Goal: Communication & Community: Participate in discussion

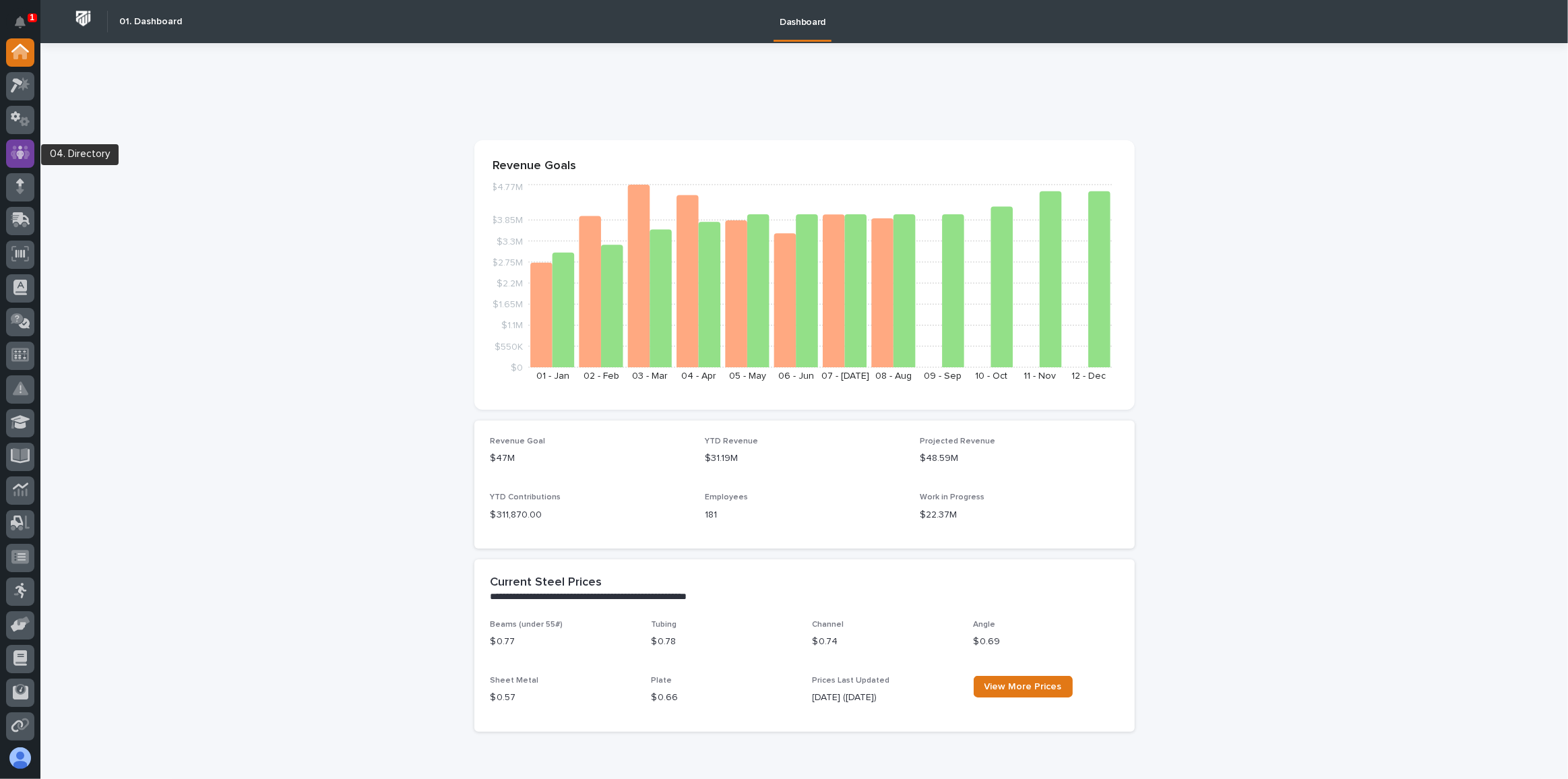
click at [26, 150] on icon at bounding box center [20, 152] width 20 height 15
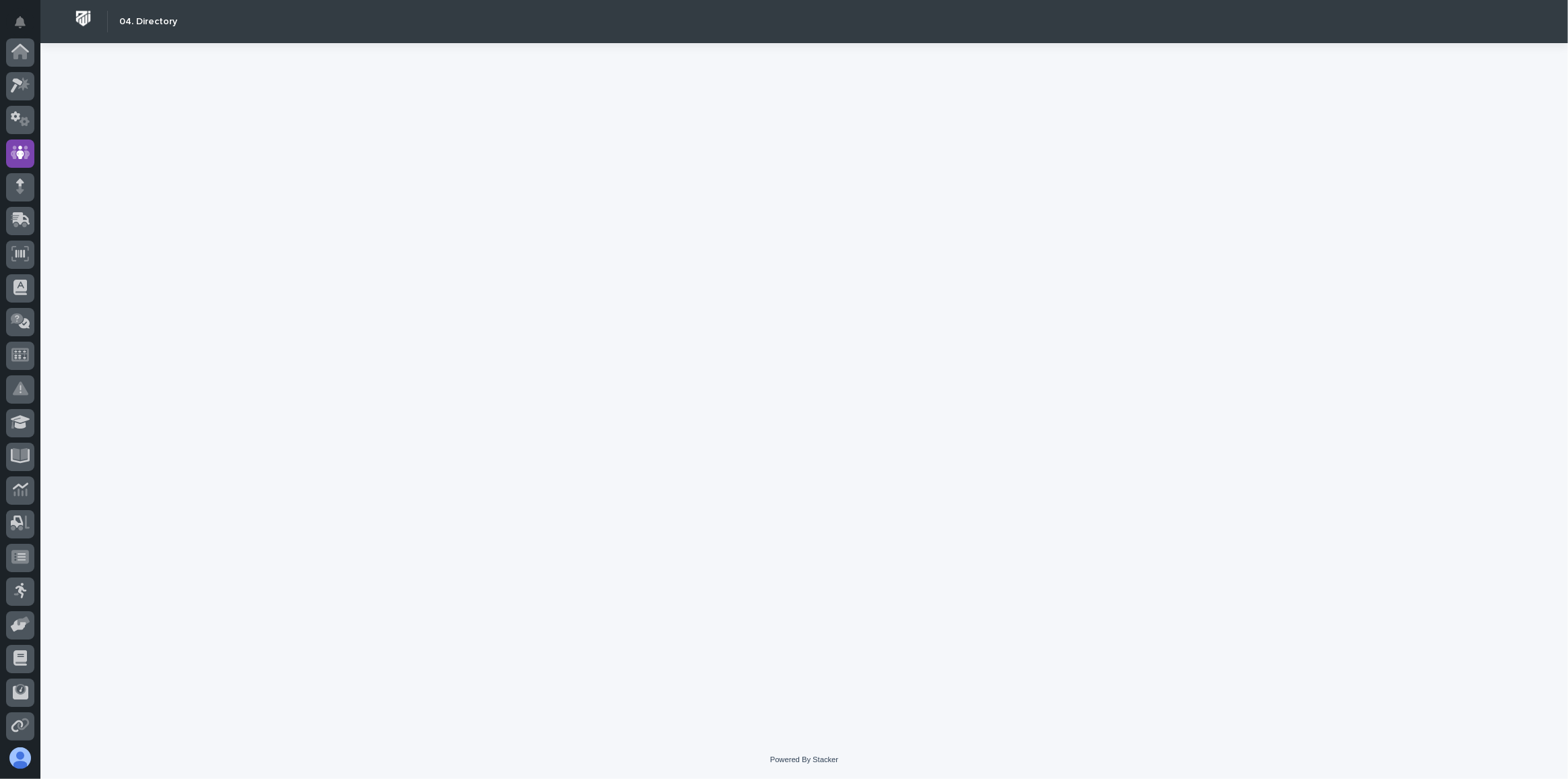
scroll to position [101, 0]
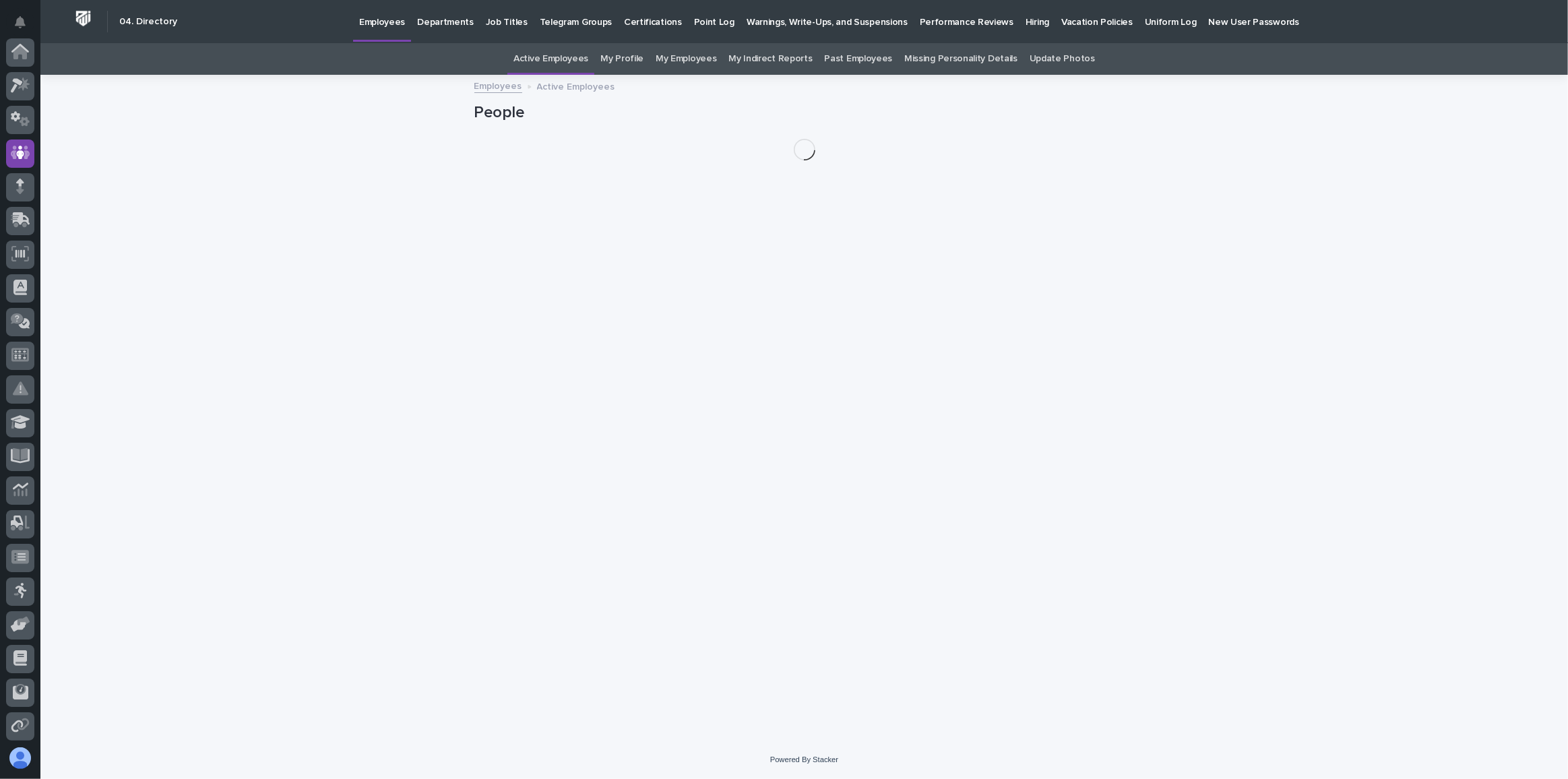
scroll to position [101, 0]
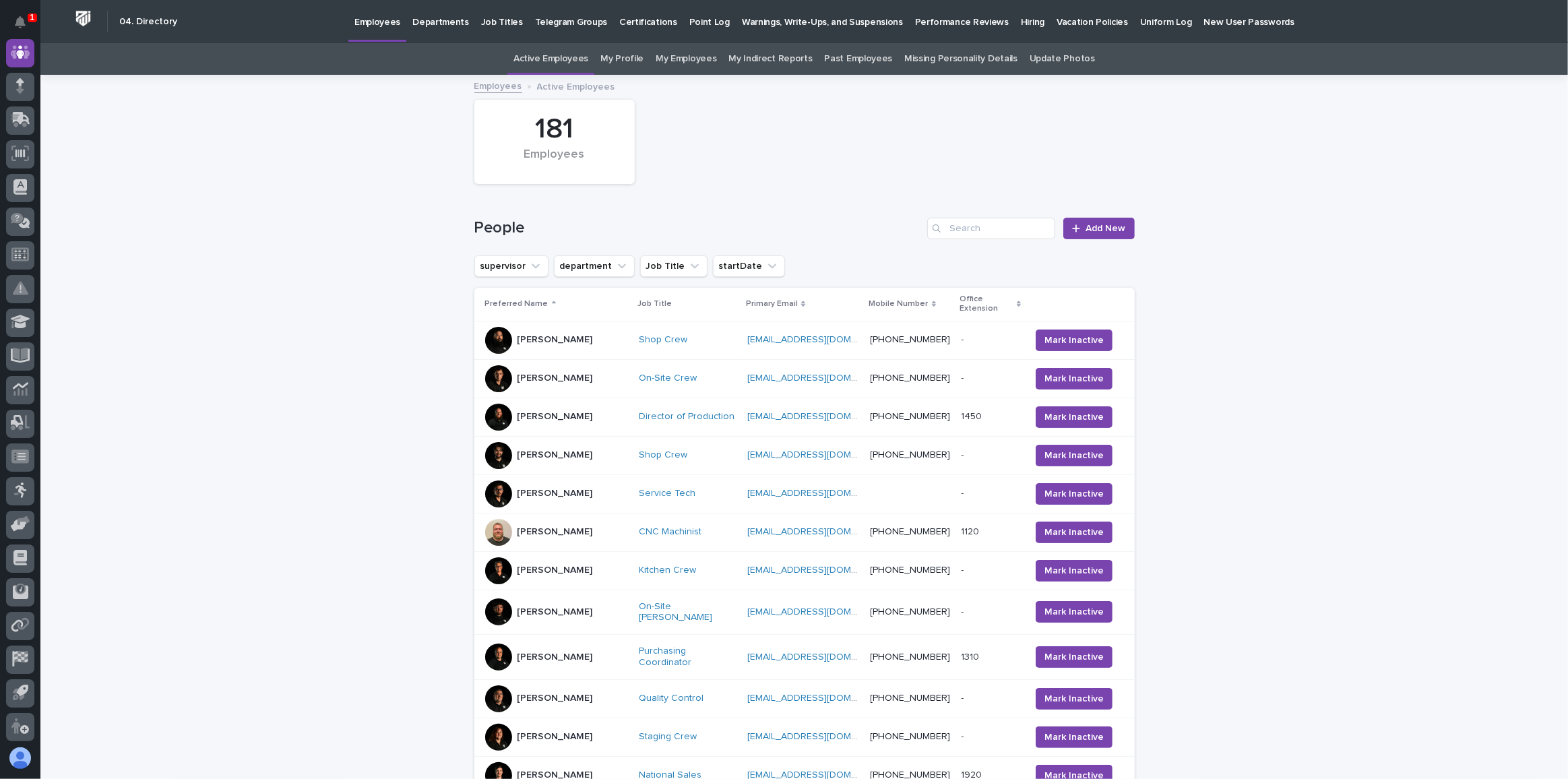
click at [1021, 20] on p "Hiring" at bounding box center [1033, 14] width 24 height 28
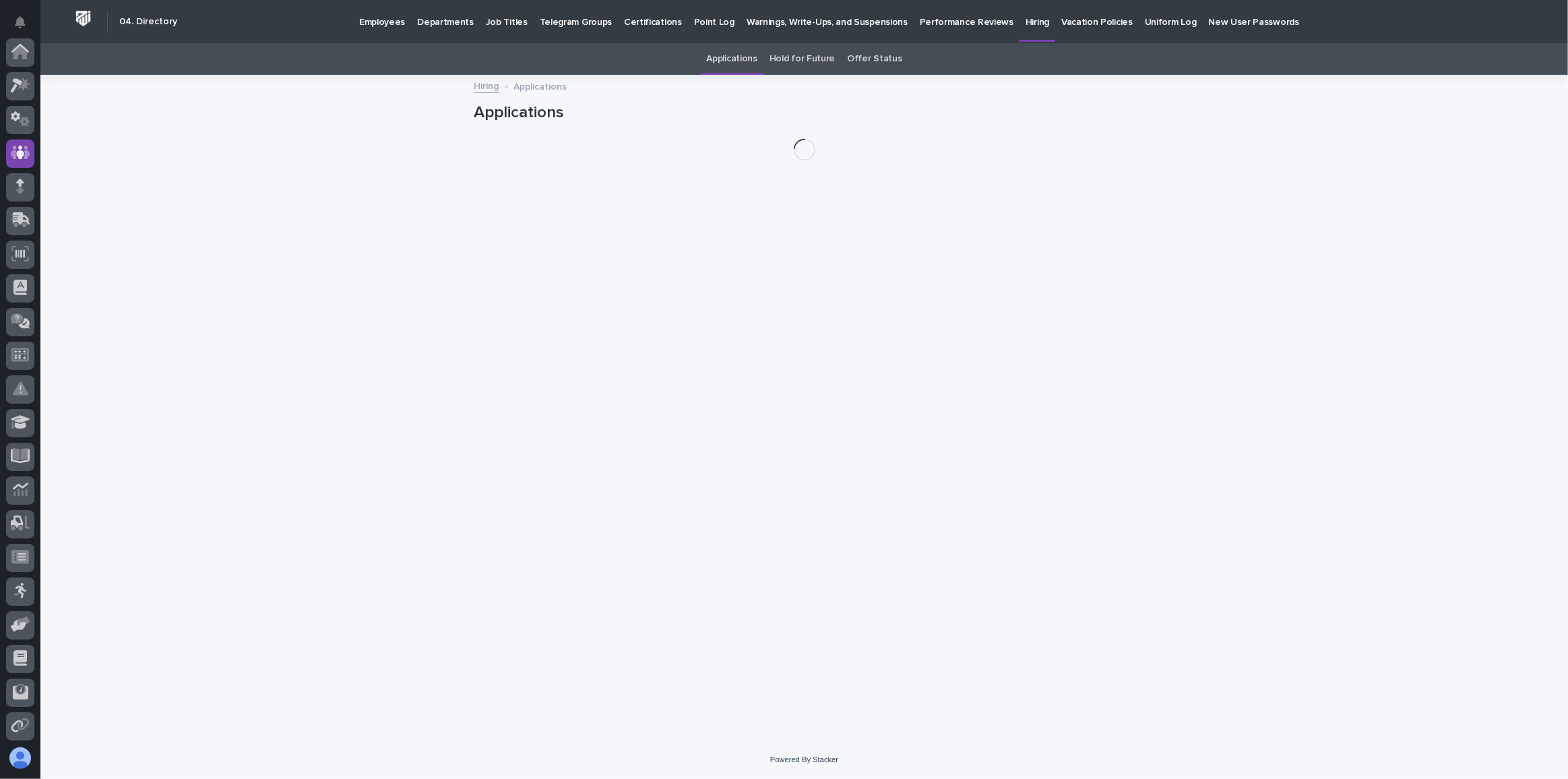
scroll to position [101, 0]
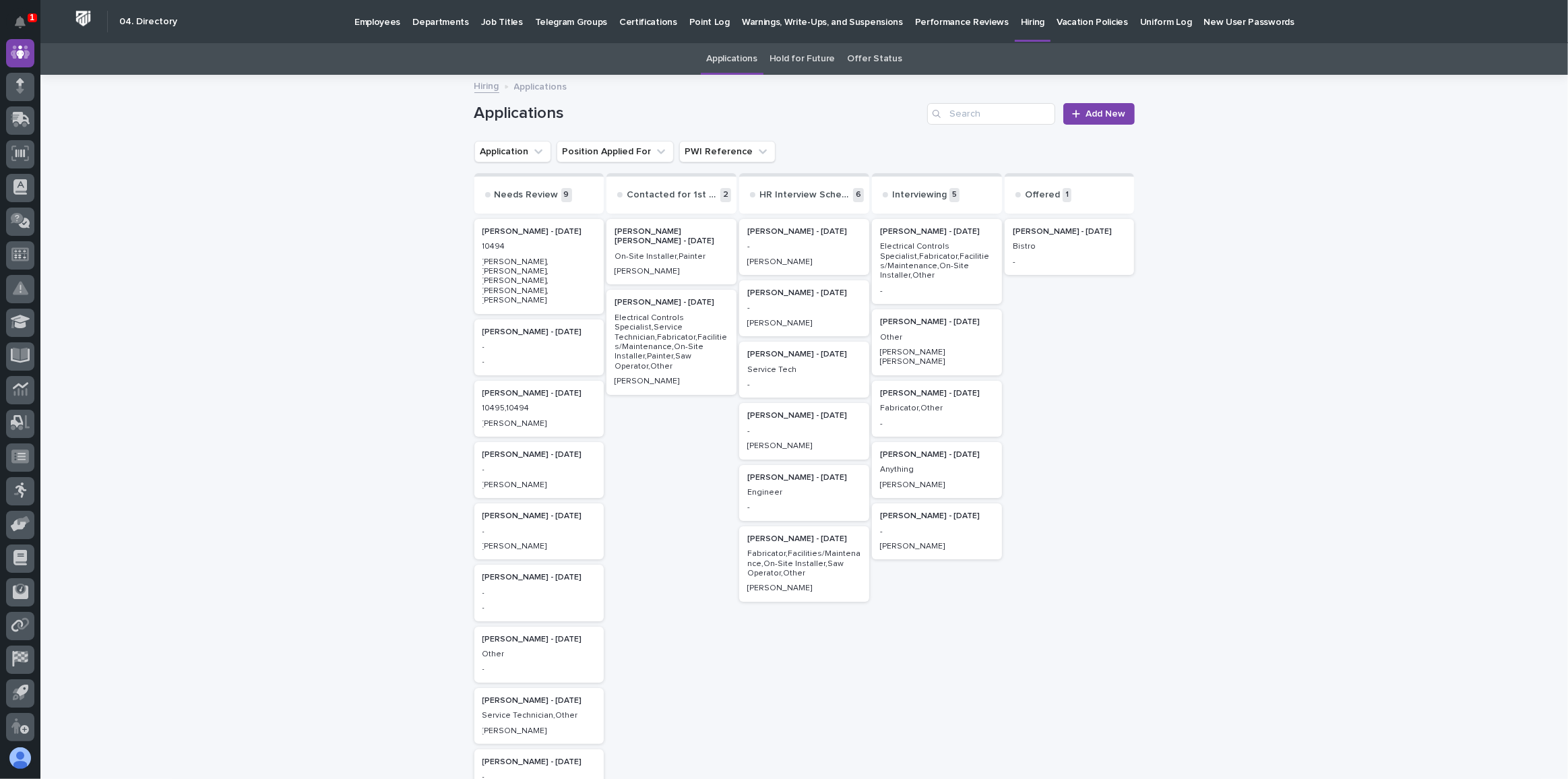
click at [893, 258] on p "Electrical Controls Specialist,Fabricator,Facilities/Maintenance,On-Site Instal…" at bounding box center [937, 261] width 114 height 39
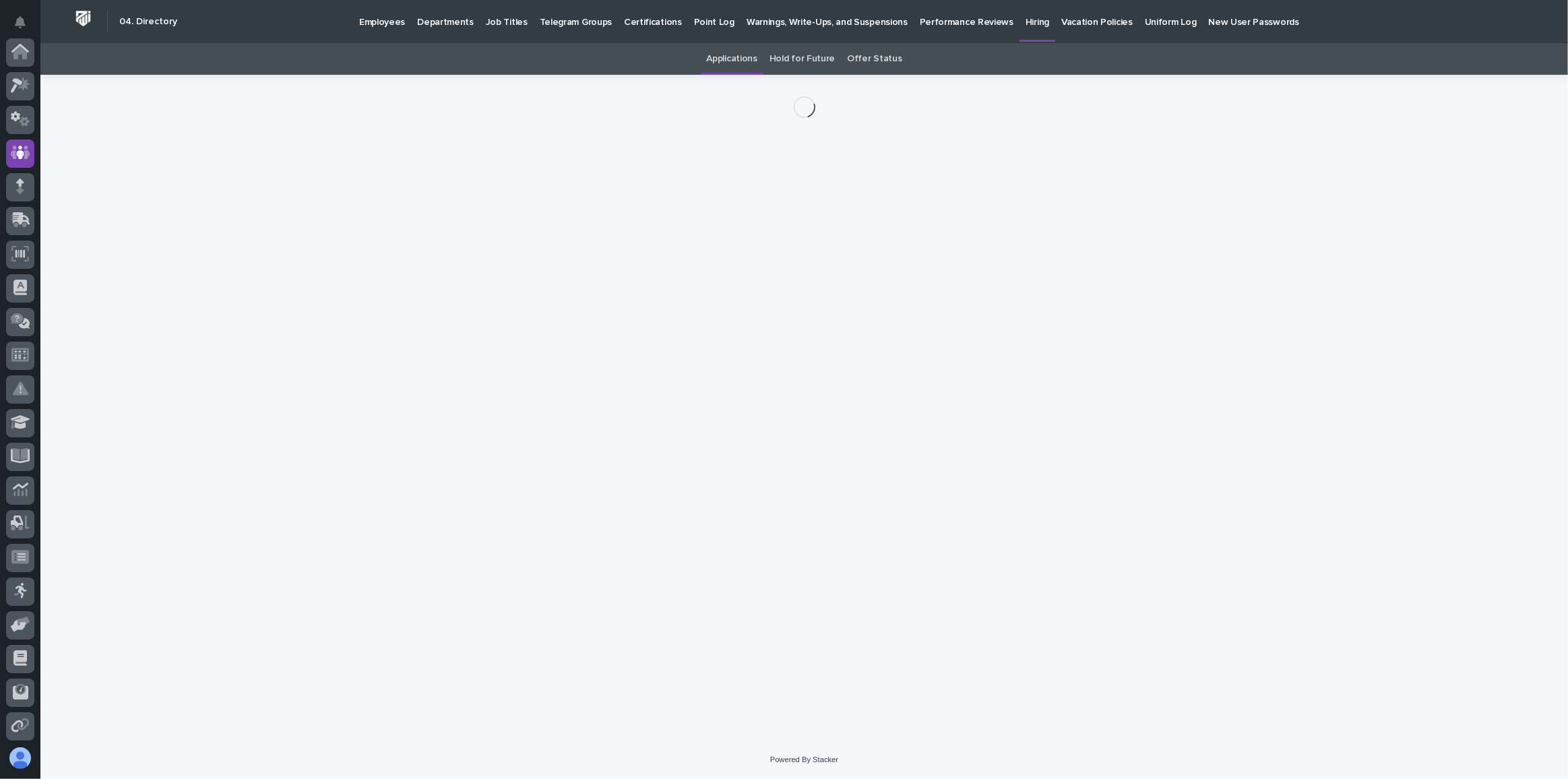
scroll to position [101, 0]
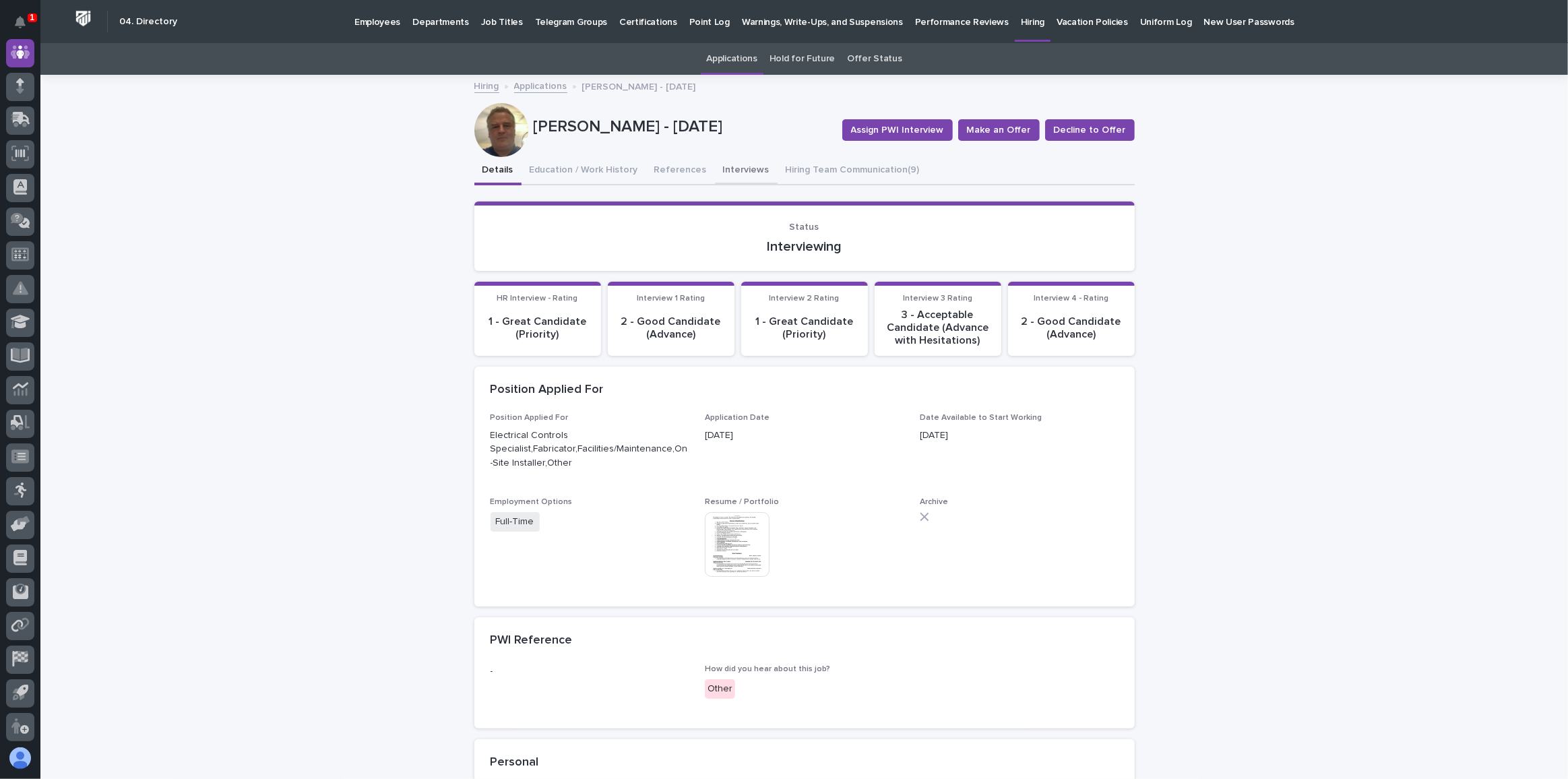
click at [725, 166] on button "Interviews" at bounding box center [746, 171] width 63 height 28
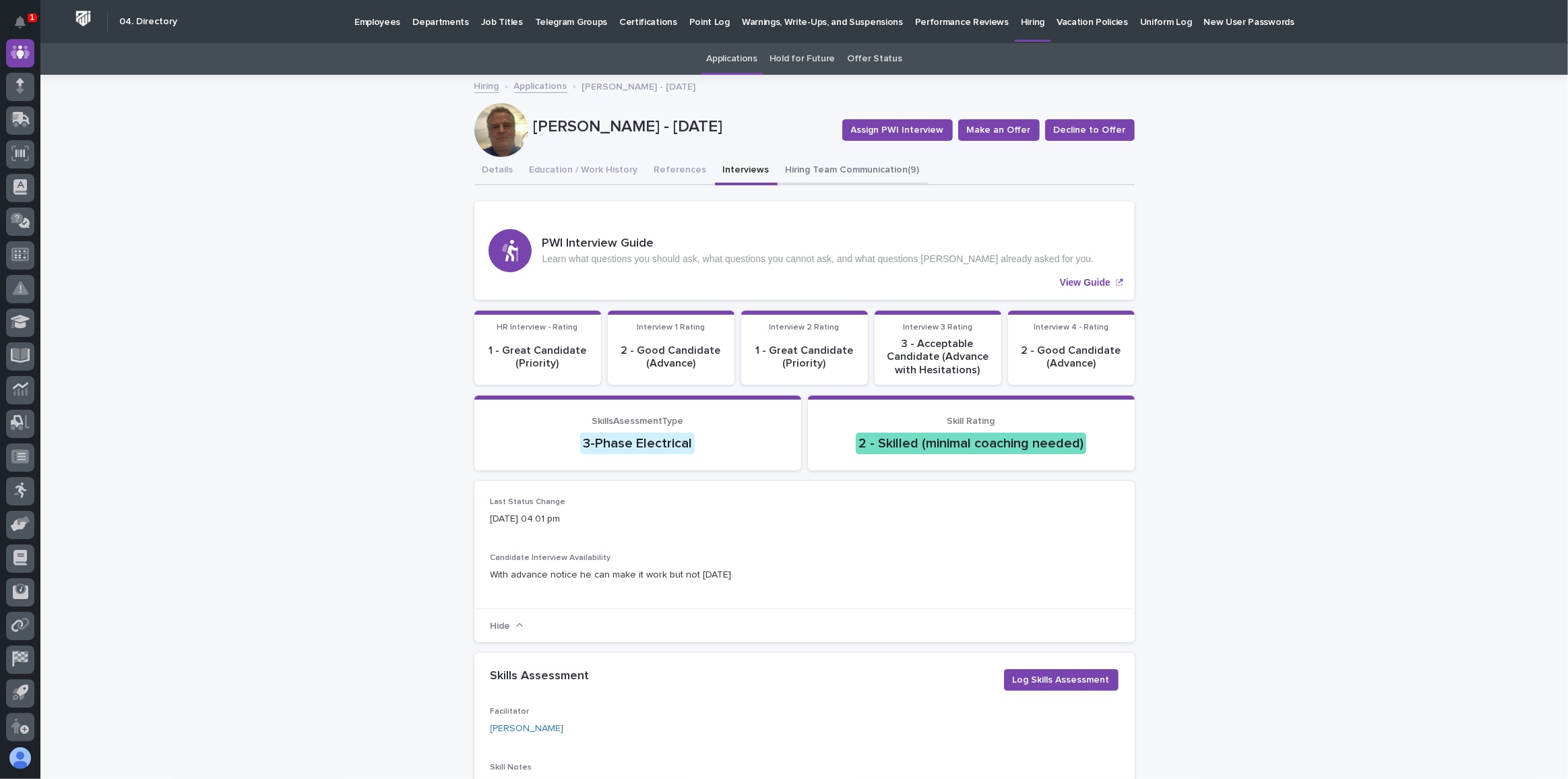
click at [814, 166] on button "Hiring Team Communication (9)" at bounding box center [853, 171] width 150 height 28
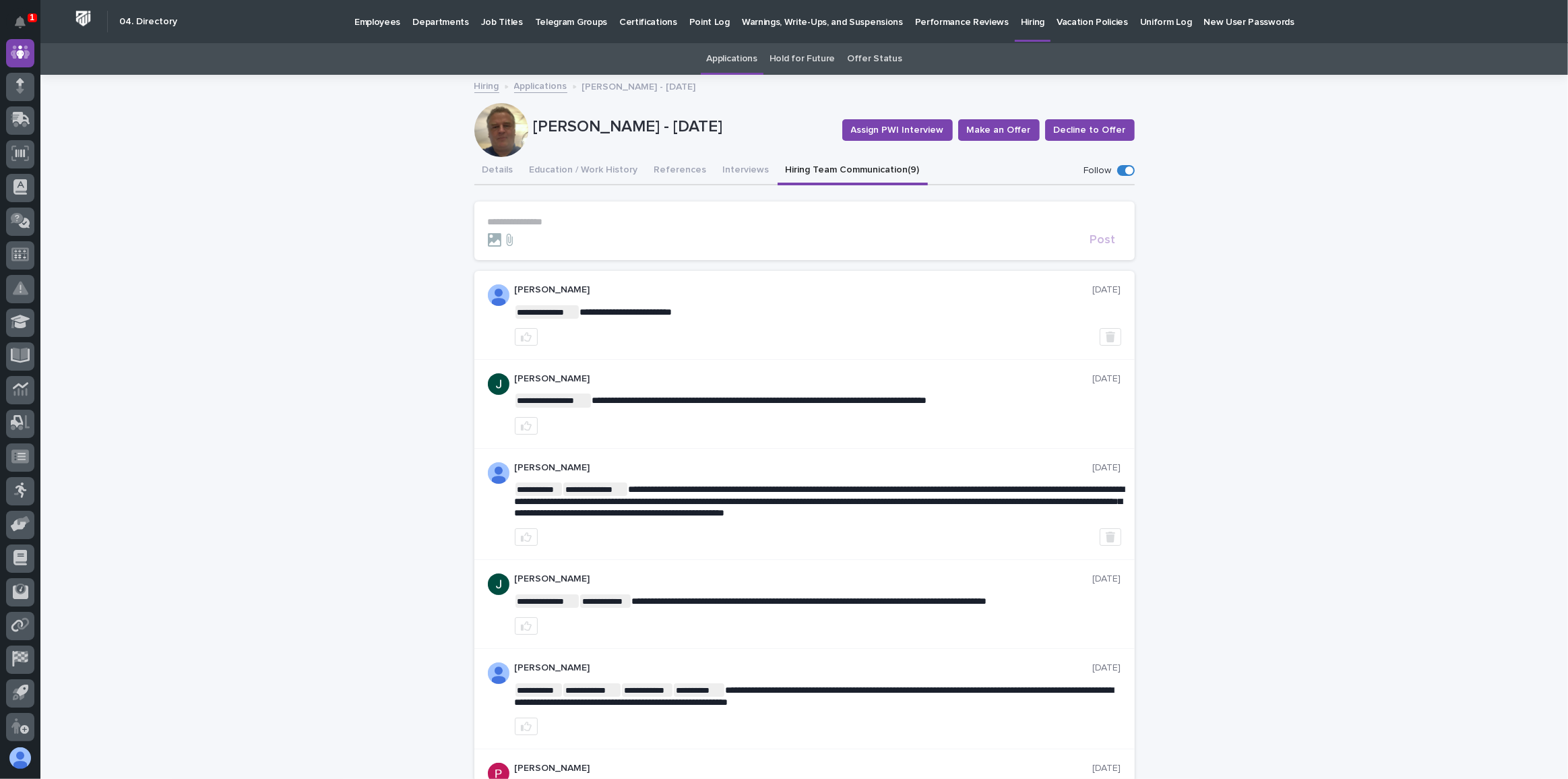
click at [531, 223] on p "**********" at bounding box center [805, 222] width 634 height 12
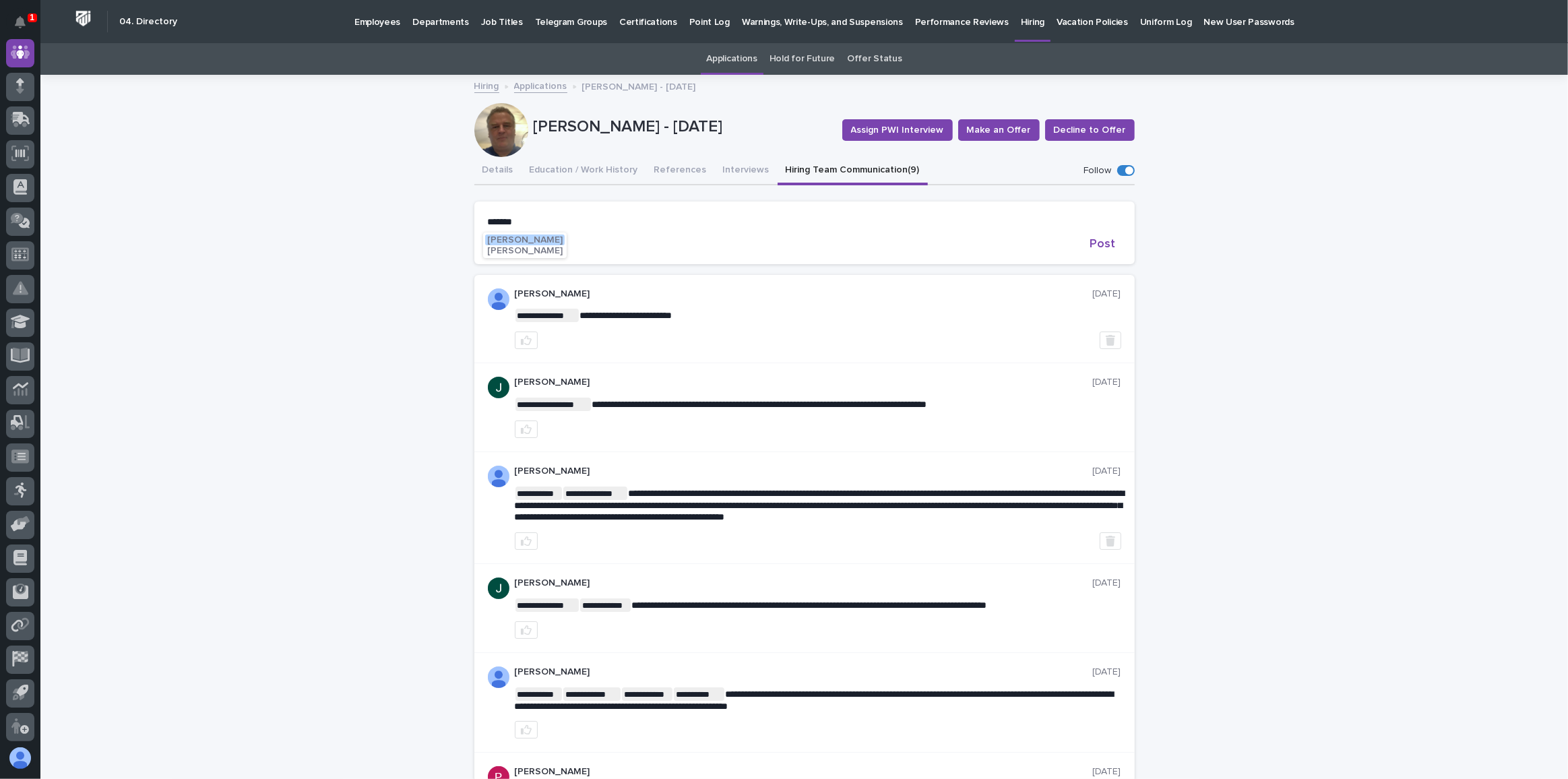
click at [516, 241] on span "[PERSON_NAME]" at bounding box center [525, 239] width 75 height 9
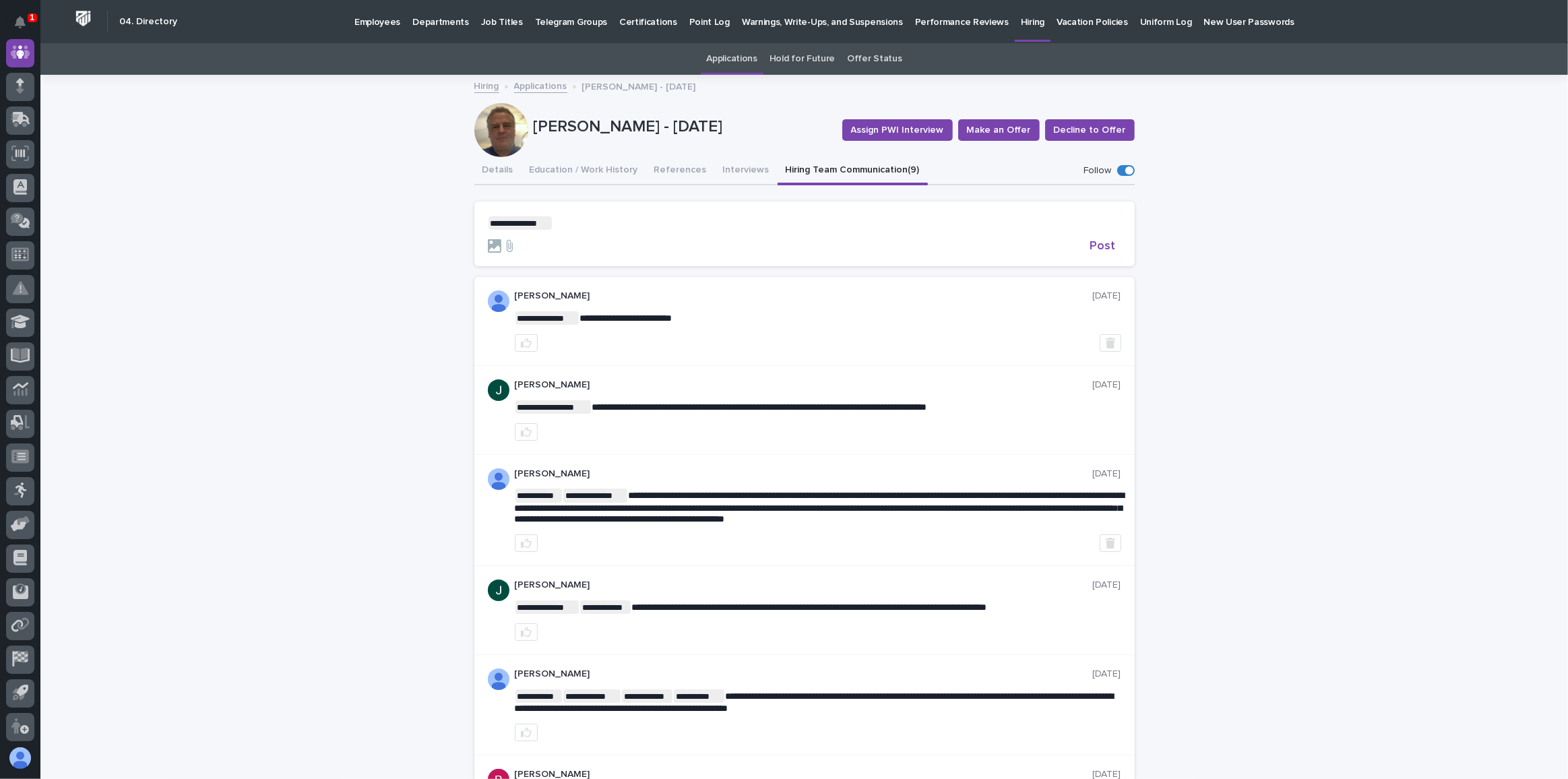
click at [574, 226] on p "**********" at bounding box center [805, 223] width 634 height 14
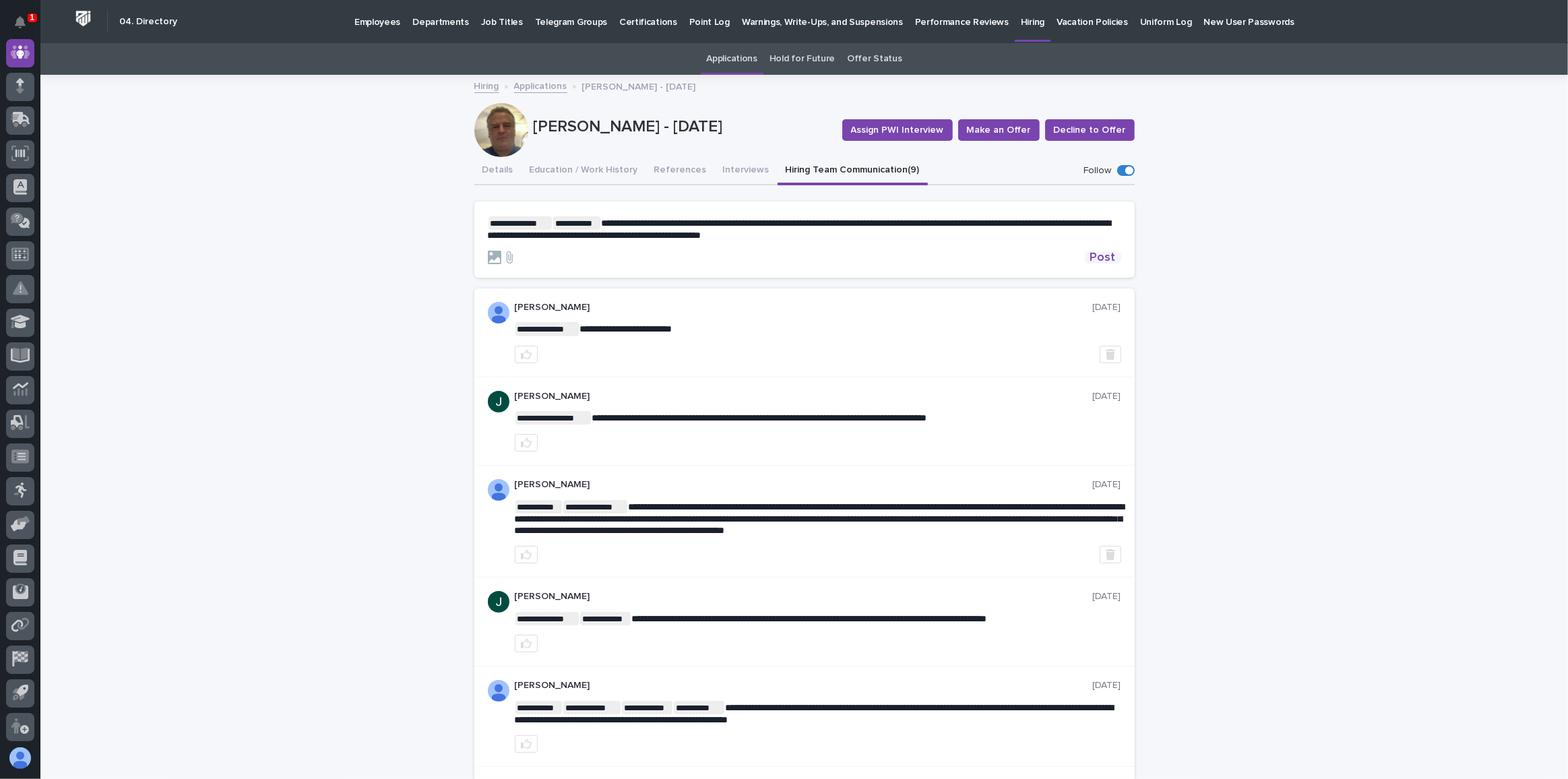
click at [1096, 257] on span "Post" at bounding box center [1103, 257] width 25 height 12
